Goal: Check status

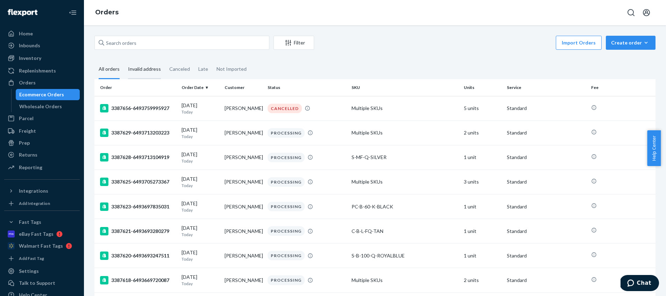
click at [150, 68] on div "Invalid address" at bounding box center [144, 69] width 33 height 19
click at [124, 60] on input "Invalid address" at bounding box center [124, 60] width 0 height 0
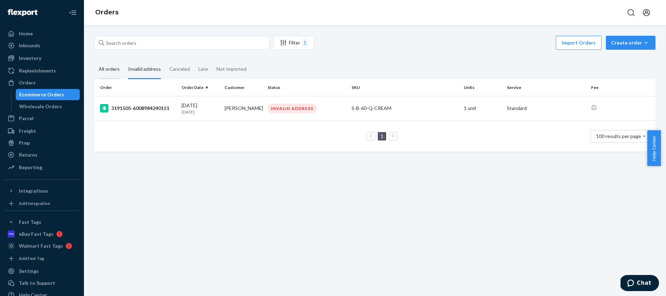
click at [111, 70] on div "All orders" at bounding box center [109, 69] width 21 height 19
click at [94, 60] on input "All orders" at bounding box center [94, 60] width 0 height 0
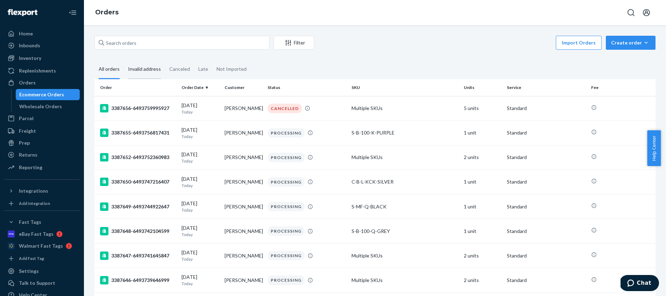
click at [150, 70] on div "Invalid address" at bounding box center [144, 69] width 33 height 19
click at [124, 60] on input "Invalid address" at bounding box center [124, 60] width 0 height 0
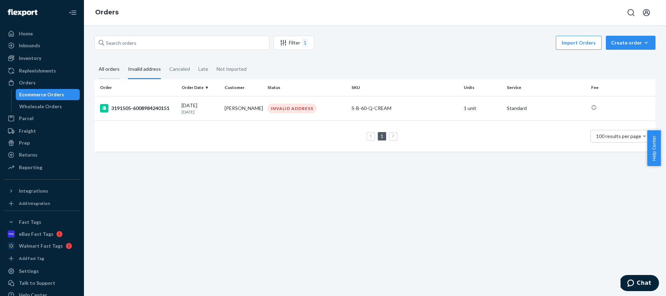
click at [107, 69] on div "All orders" at bounding box center [109, 69] width 21 height 19
click at [94, 60] on input "All orders" at bounding box center [94, 60] width 0 height 0
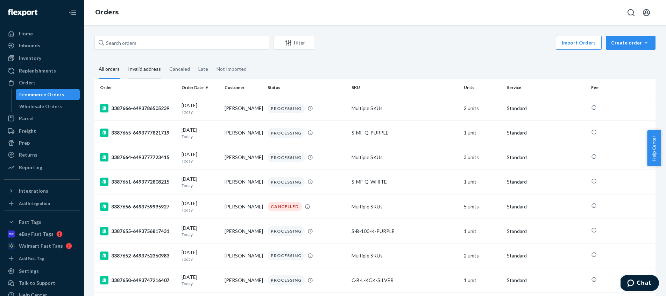
click at [152, 69] on div "Invalid address" at bounding box center [144, 69] width 33 height 19
click at [124, 60] on input "Invalid address" at bounding box center [124, 60] width 0 height 0
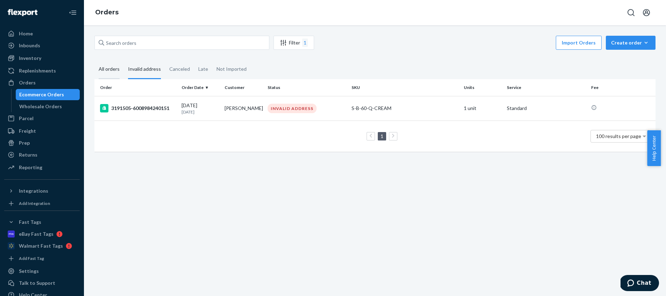
click at [105, 70] on div "All orders" at bounding box center [109, 69] width 21 height 19
click at [94, 60] on input "All orders" at bounding box center [94, 60] width 0 height 0
